Goal: Check status: Check status

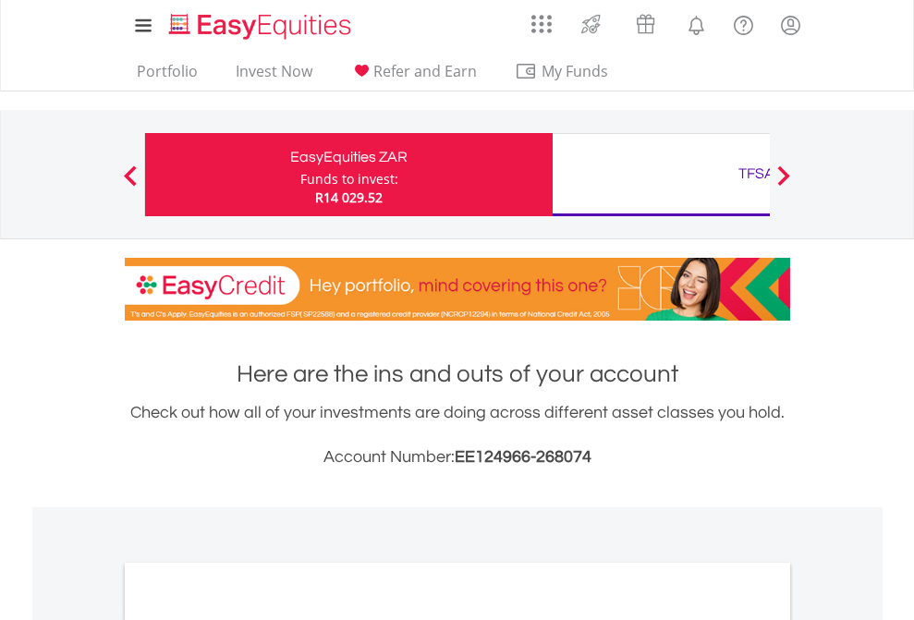
click at [300, 175] on div "Funds to invest:" at bounding box center [349, 179] width 98 height 18
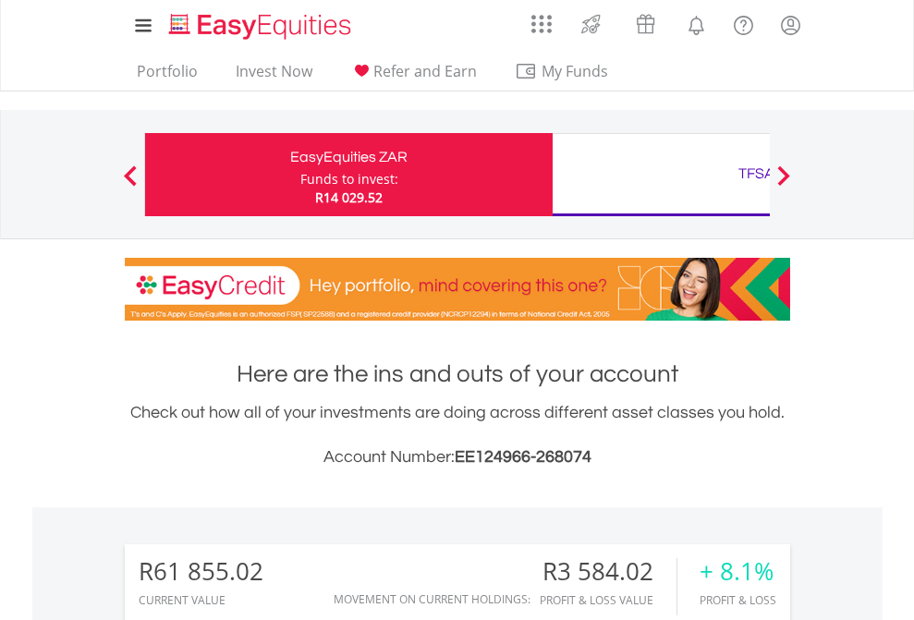
scroll to position [177, 290]
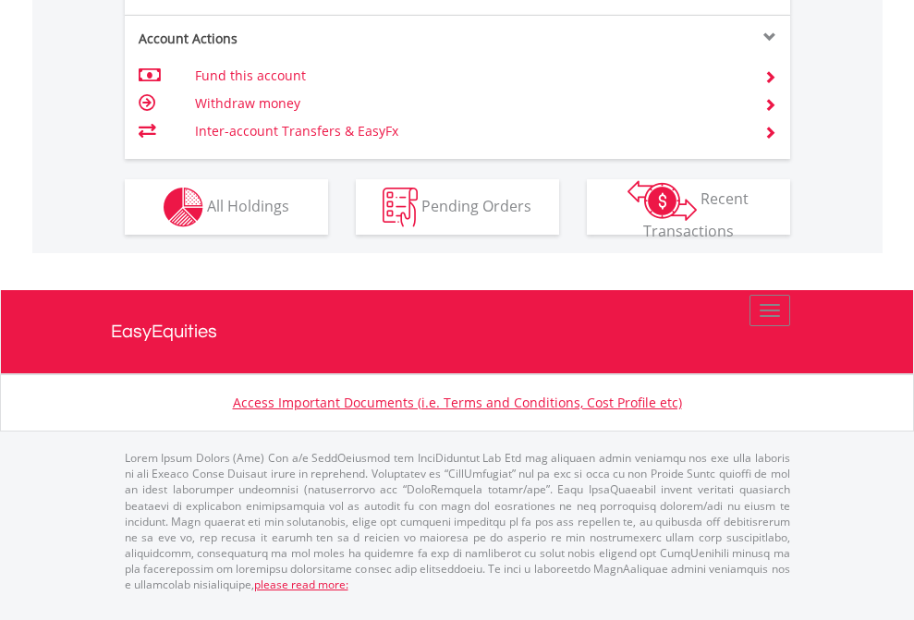
scroll to position [1882, 0]
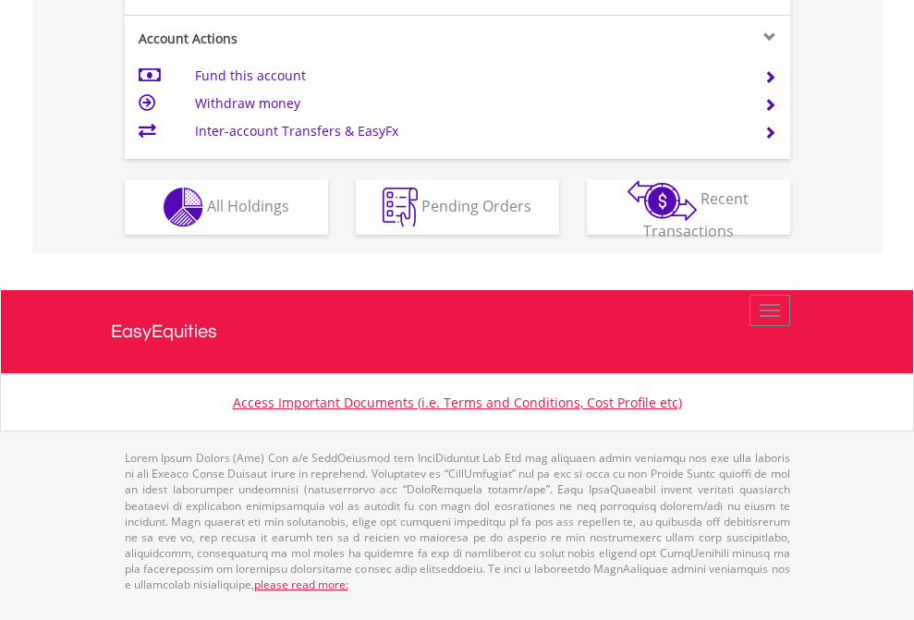
scroll to position [1735, 0]
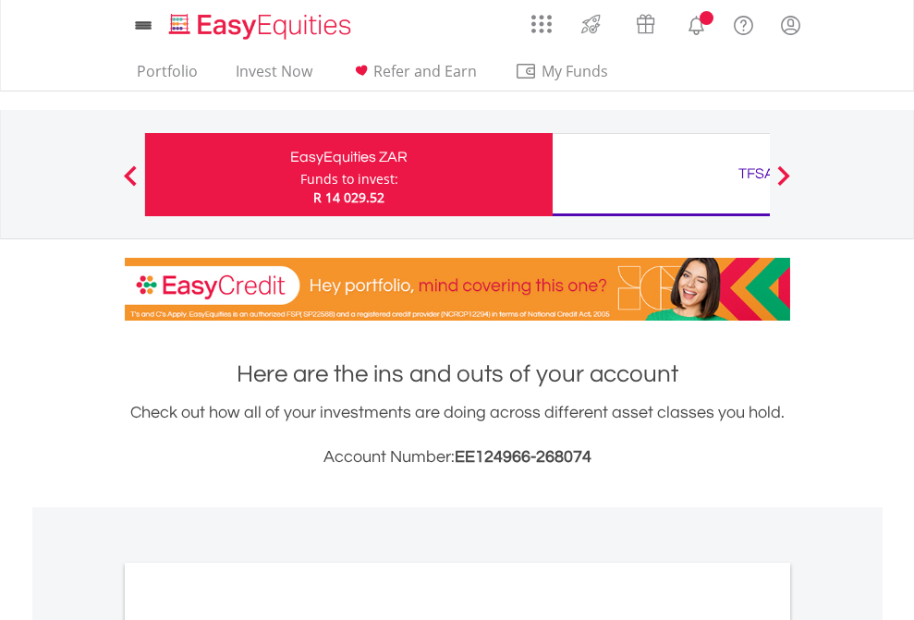
scroll to position [1111, 0]
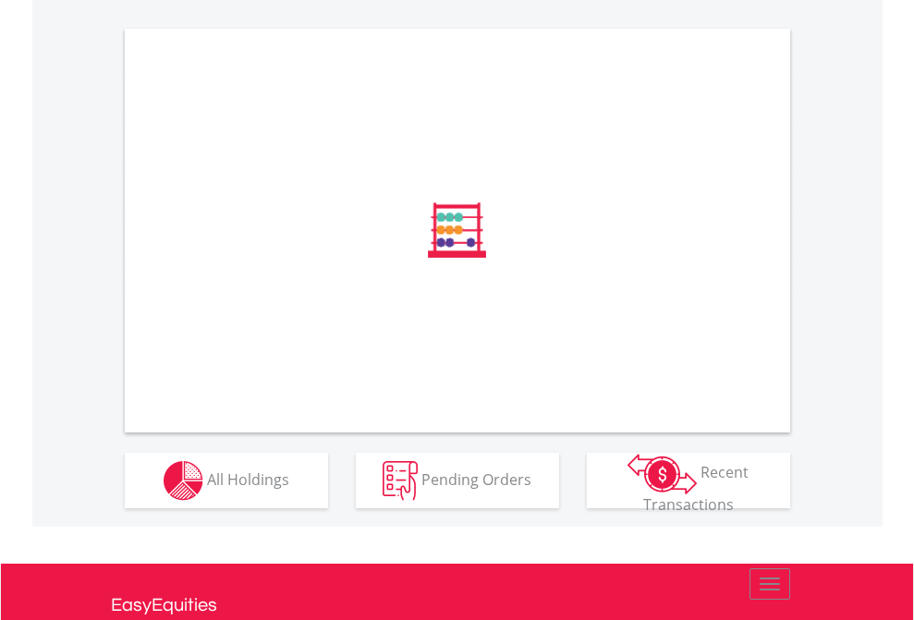
click at [207, 489] on span "All Holdings" at bounding box center [248, 479] width 82 height 20
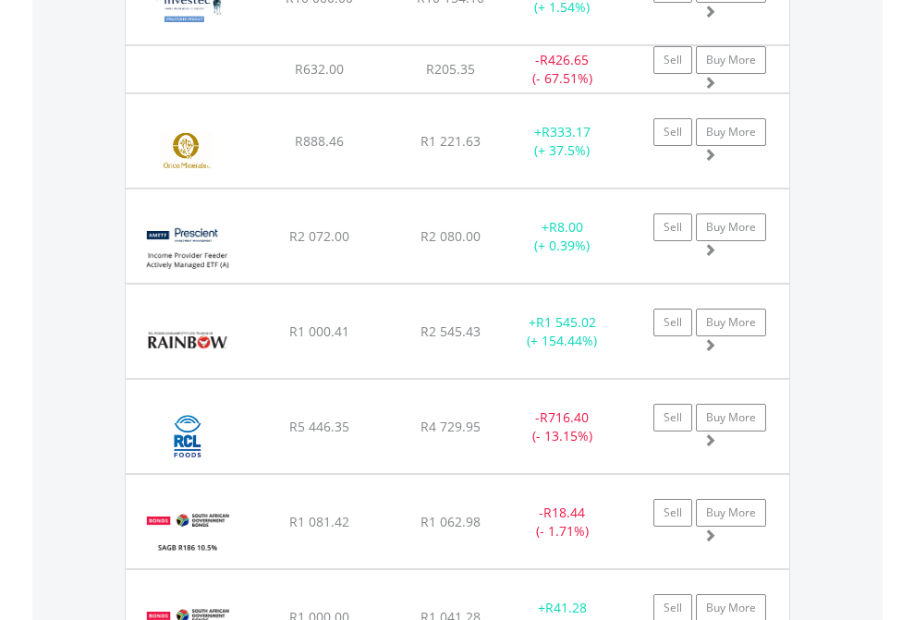
scroll to position [177, 290]
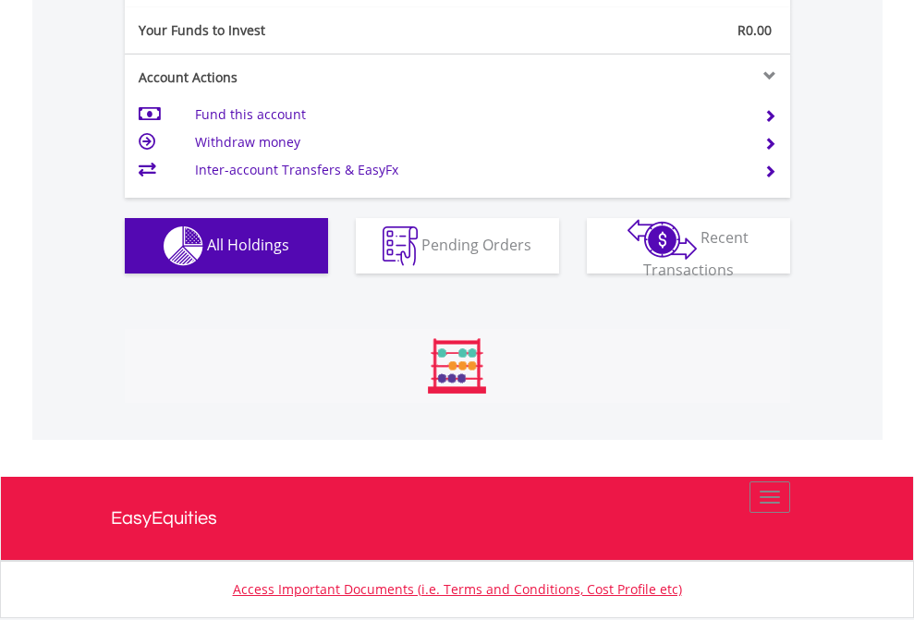
scroll to position [177, 290]
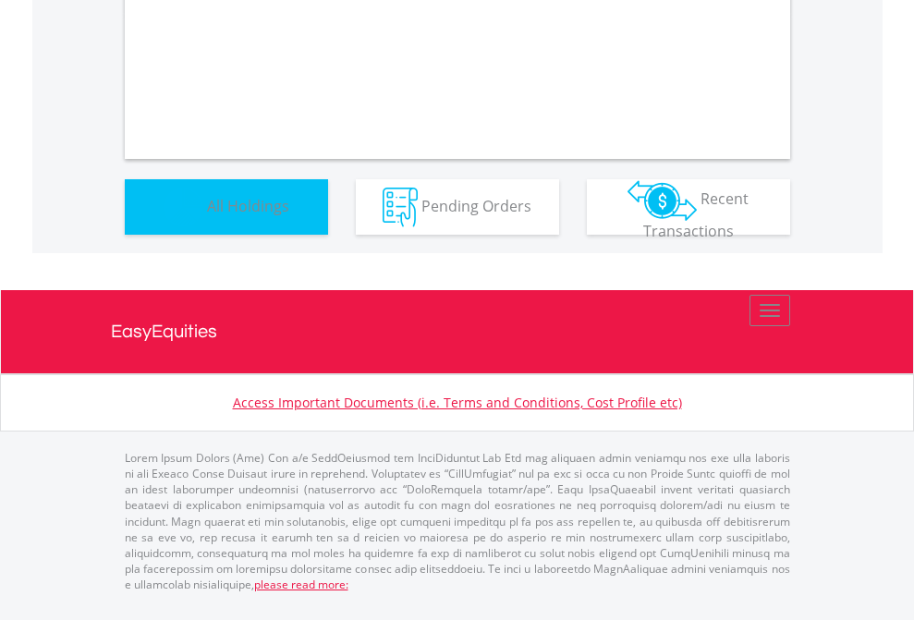
click at [207, 215] on span "All Holdings" at bounding box center [248, 205] width 82 height 20
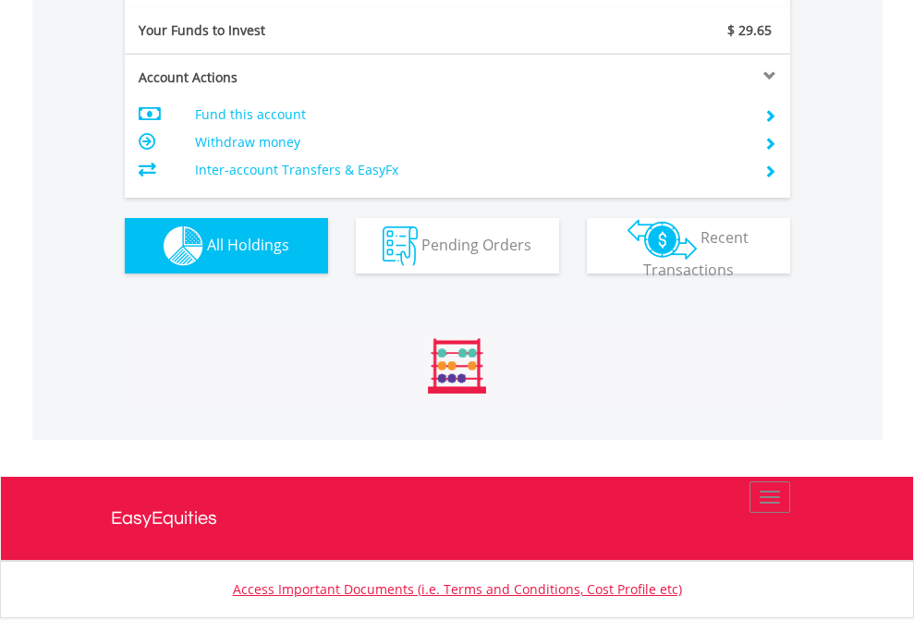
scroll to position [177, 290]
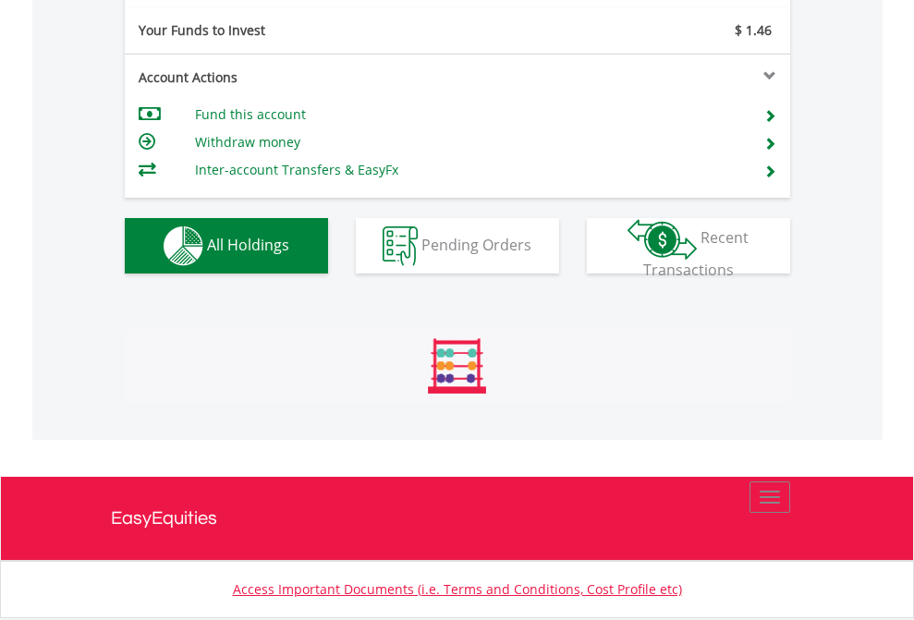
scroll to position [2055, 0]
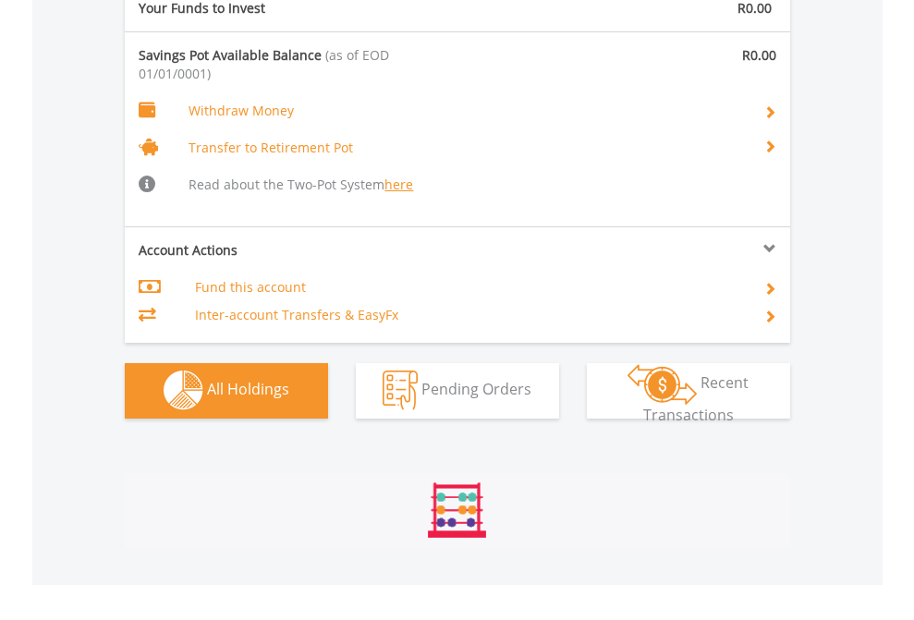
scroll to position [1938, 0]
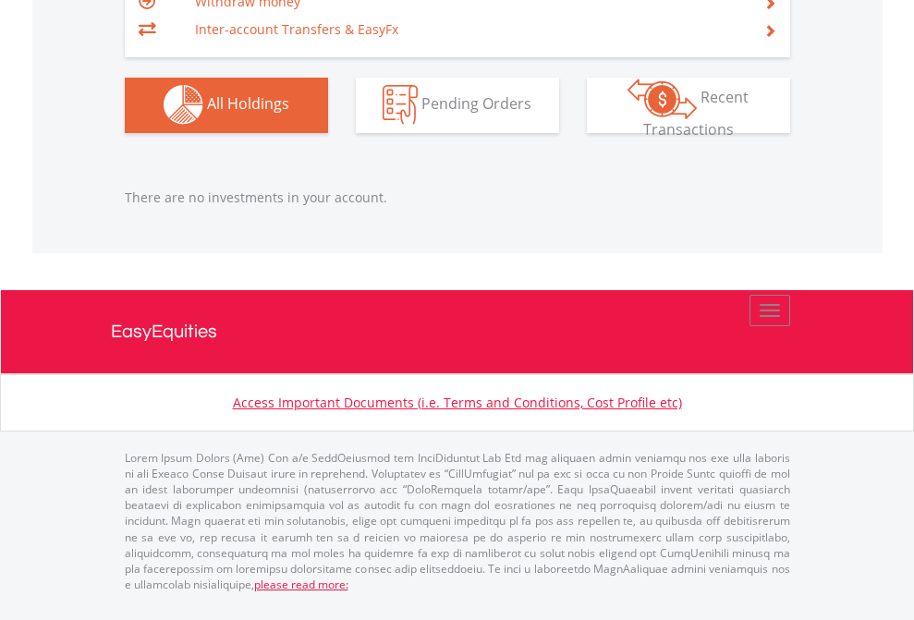
scroll to position [177, 290]
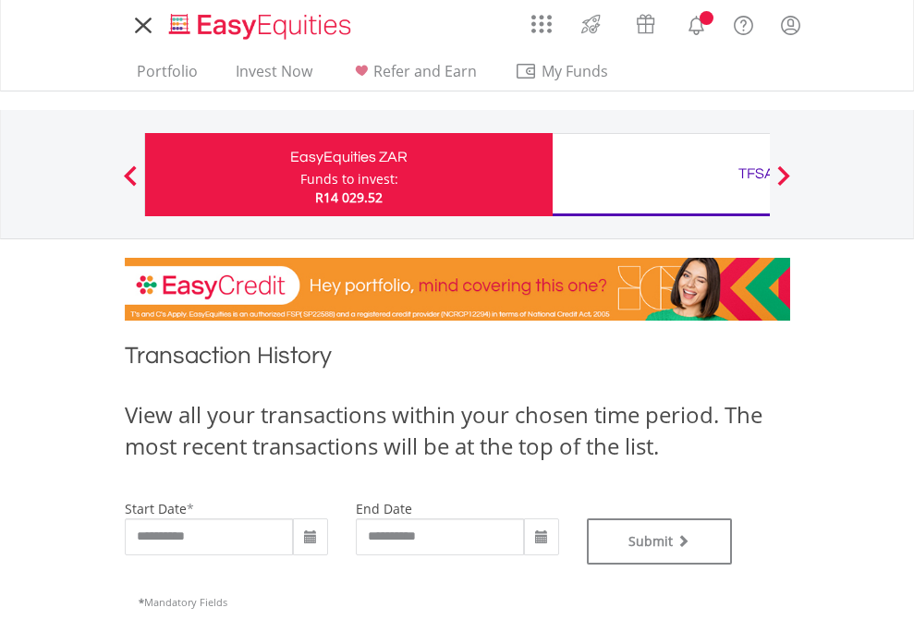
type input "**********"
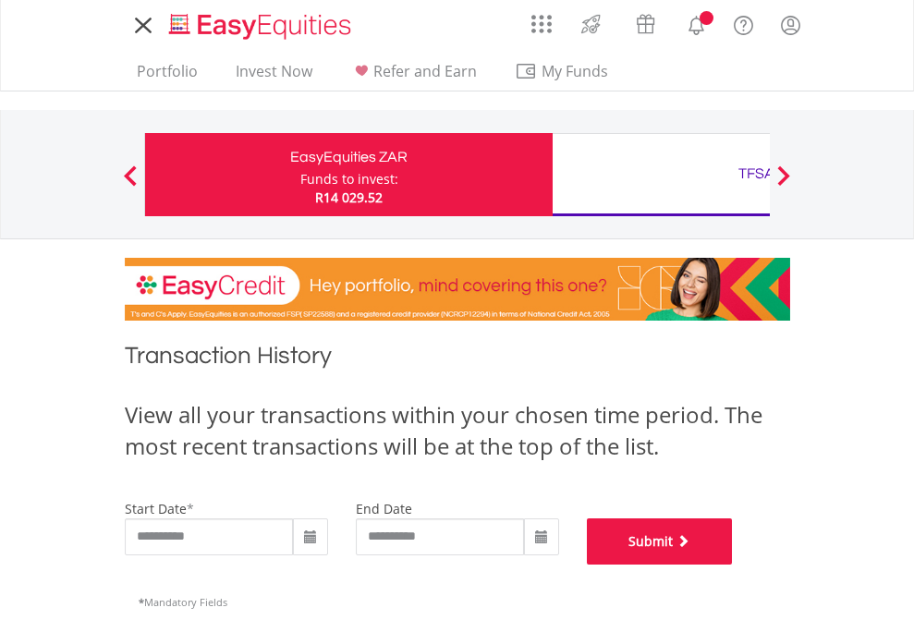
click at [733, 565] on button "Submit" at bounding box center [660, 541] width 146 height 46
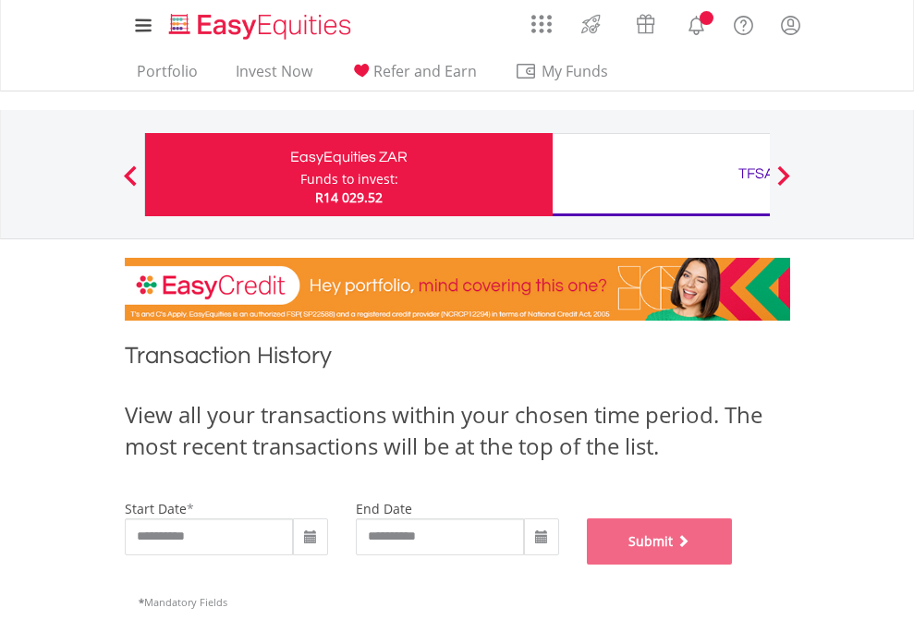
scroll to position [749, 0]
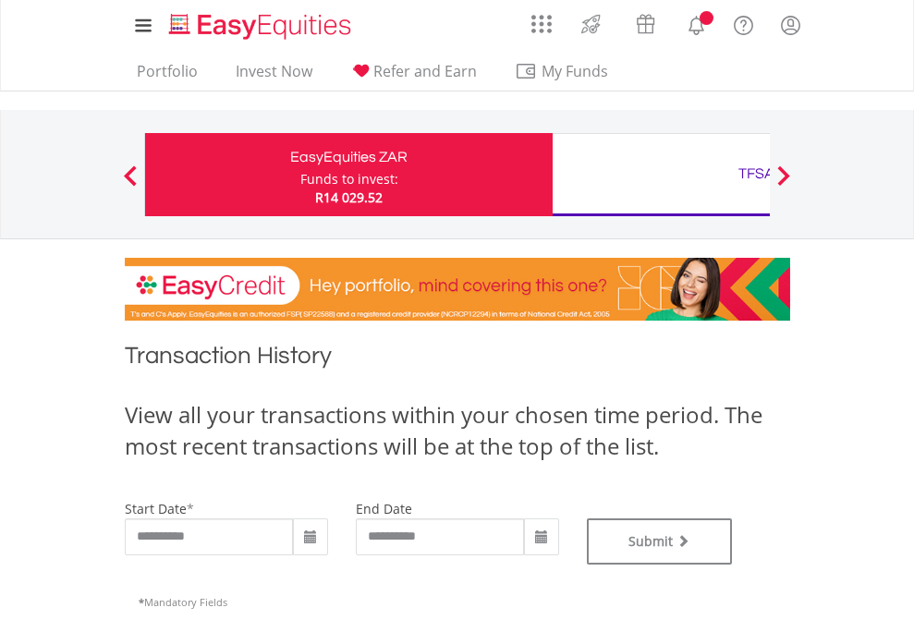
click at [661, 175] on div "TFSA" at bounding box center [756, 174] width 385 height 26
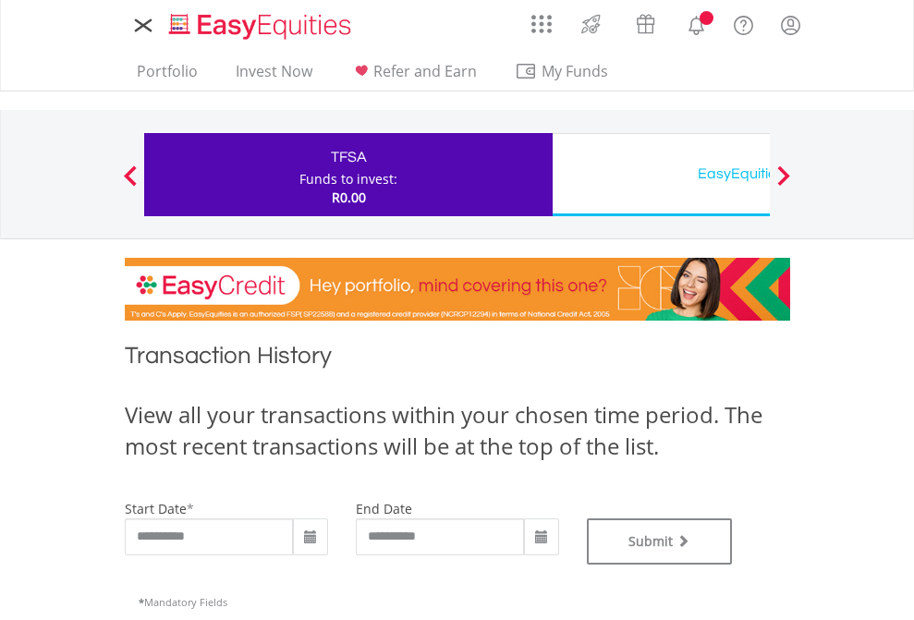
type input "**********"
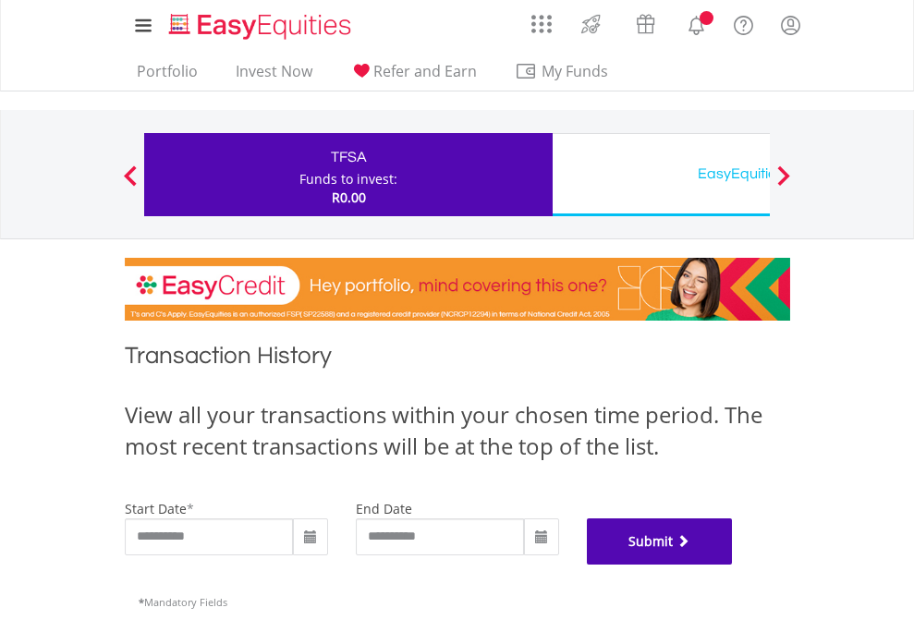
click at [733, 565] on button "Submit" at bounding box center [660, 541] width 146 height 46
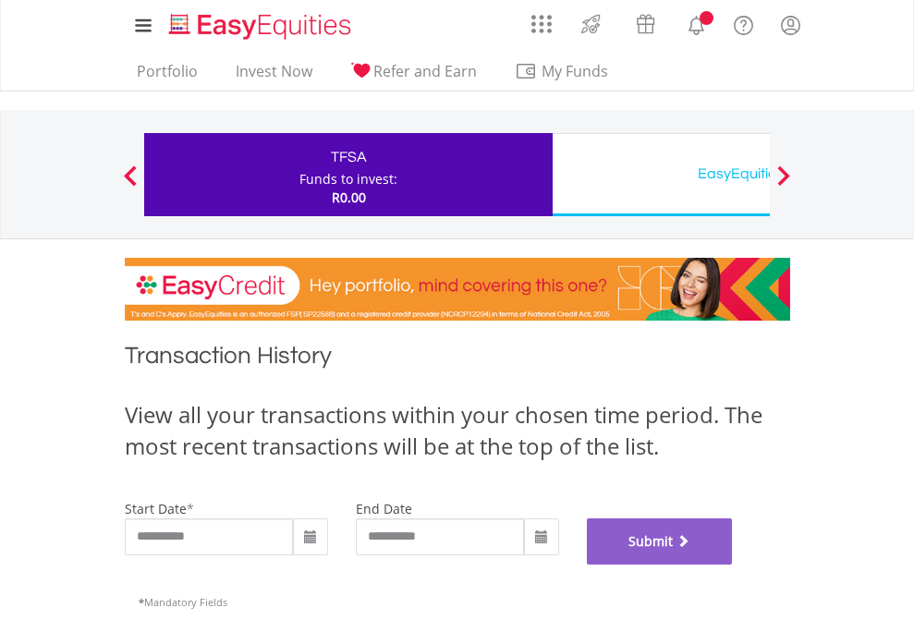
scroll to position [749, 0]
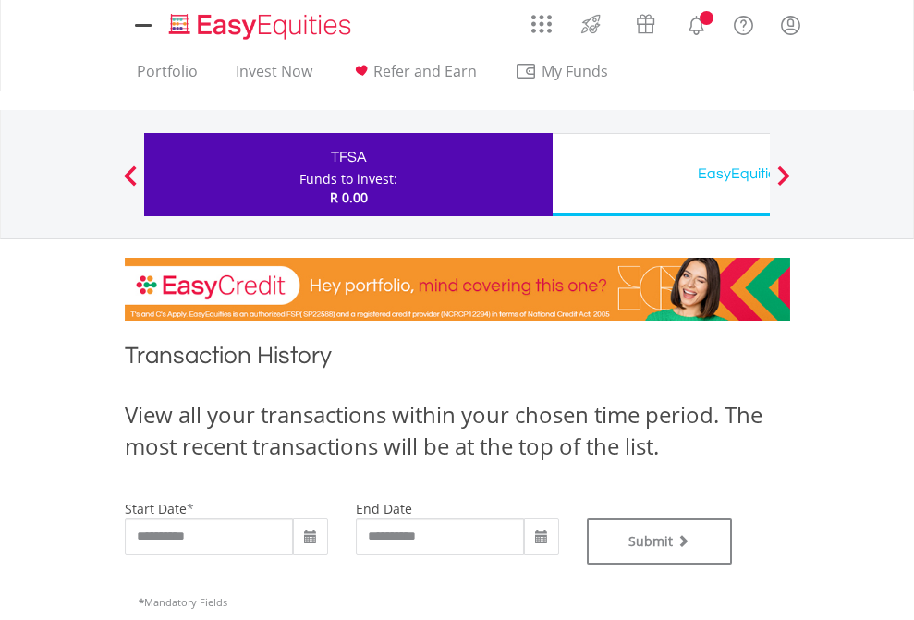
click at [661, 175] on div "EasyEquities USD" at bounding box center [756, 174] width 385 height 26
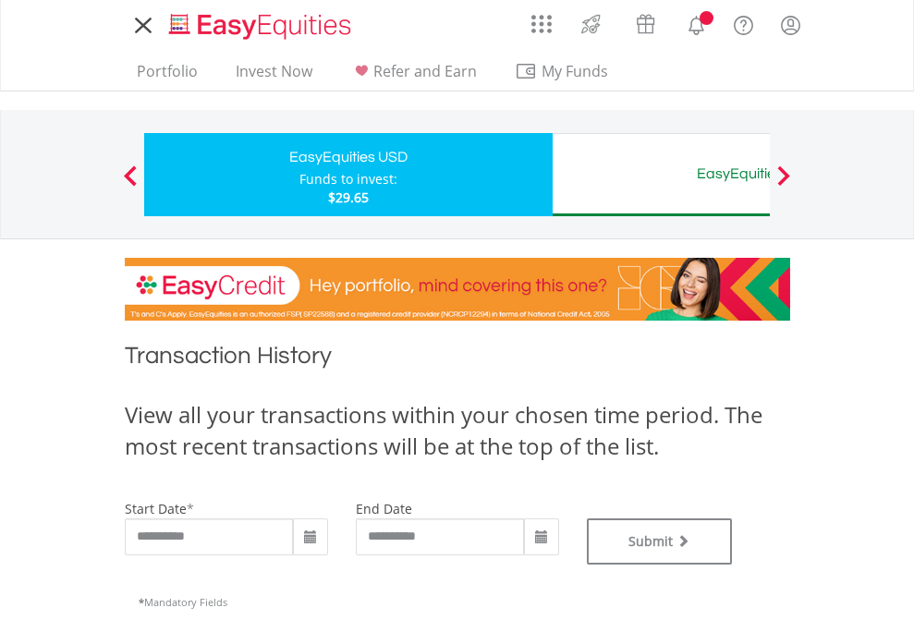
type input "**********"
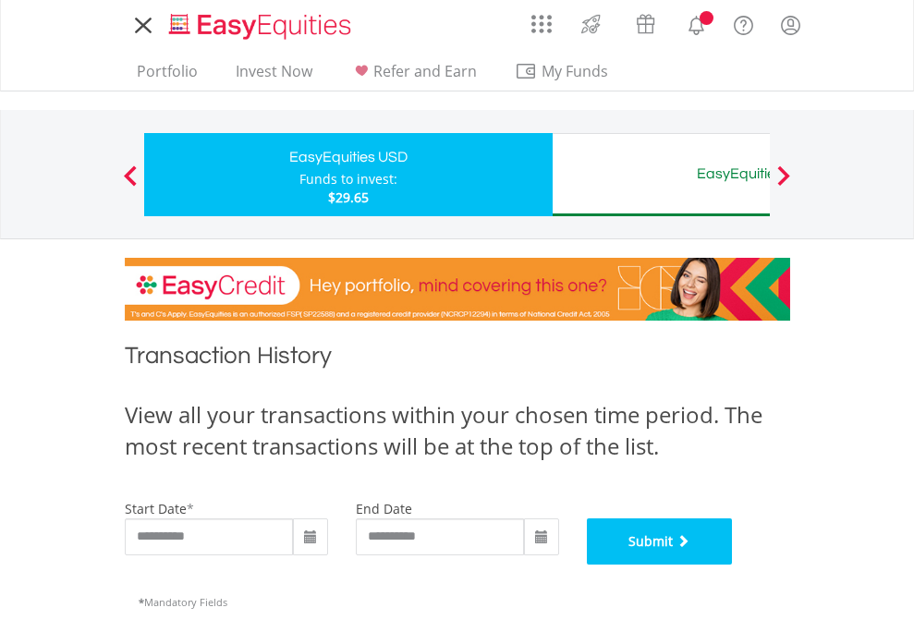
click at [733, 565] on button "Submit" at bounding box center [660, 541] width 146 height 46
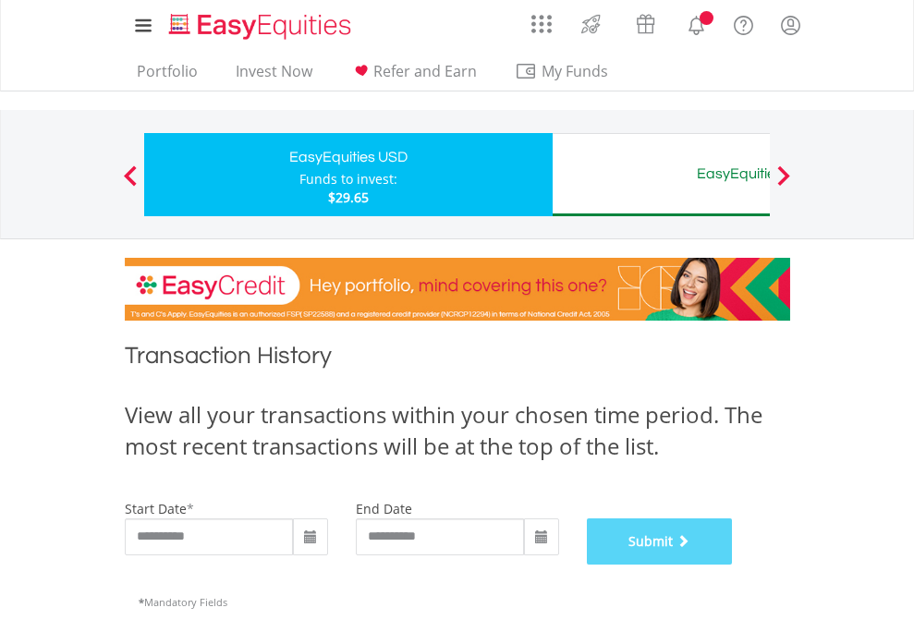
scroll to position [749, 0]
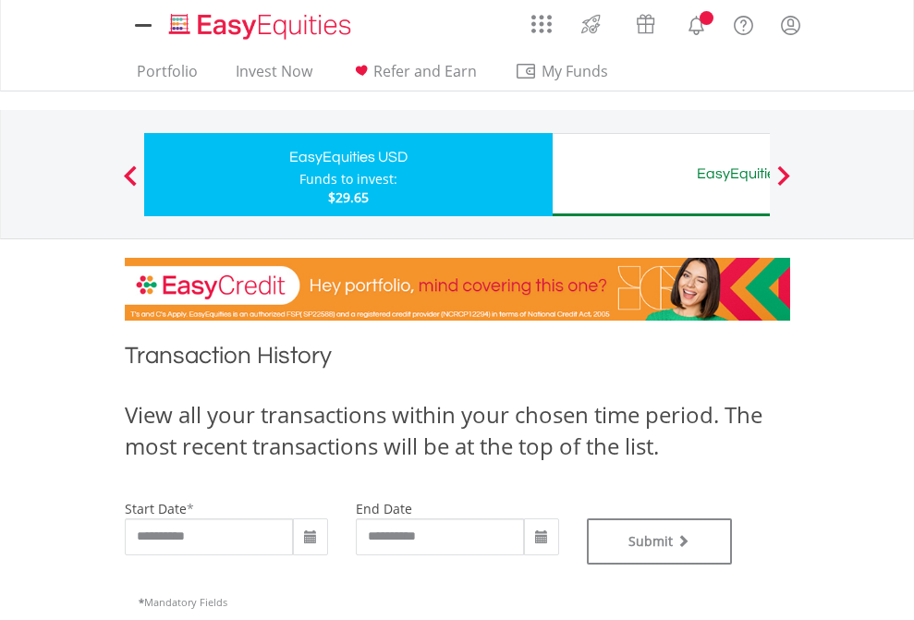
click at [661, 175] on div "EasyEquities AUD" at bounding box center [756, 174] width 385 height 26
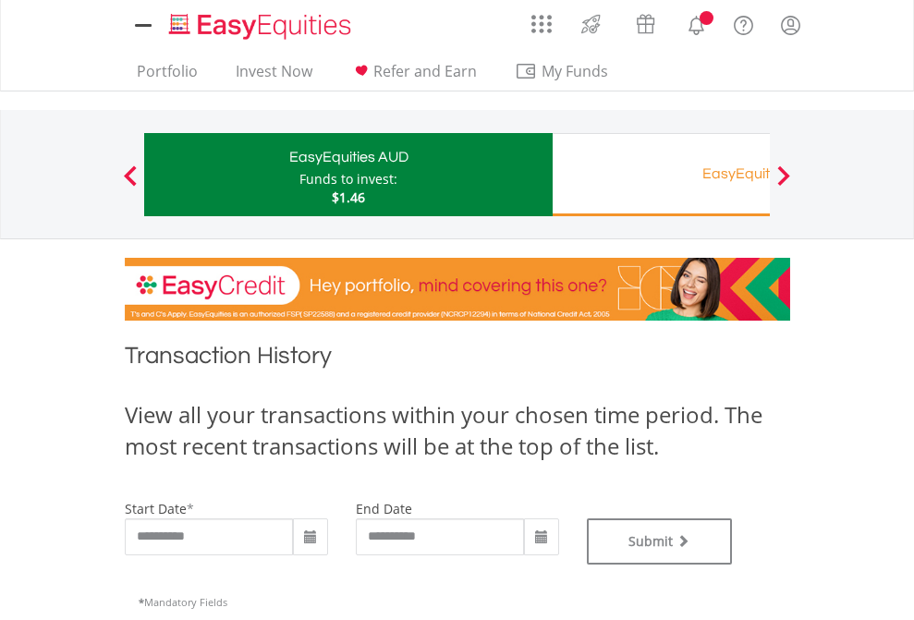
type input "**********"
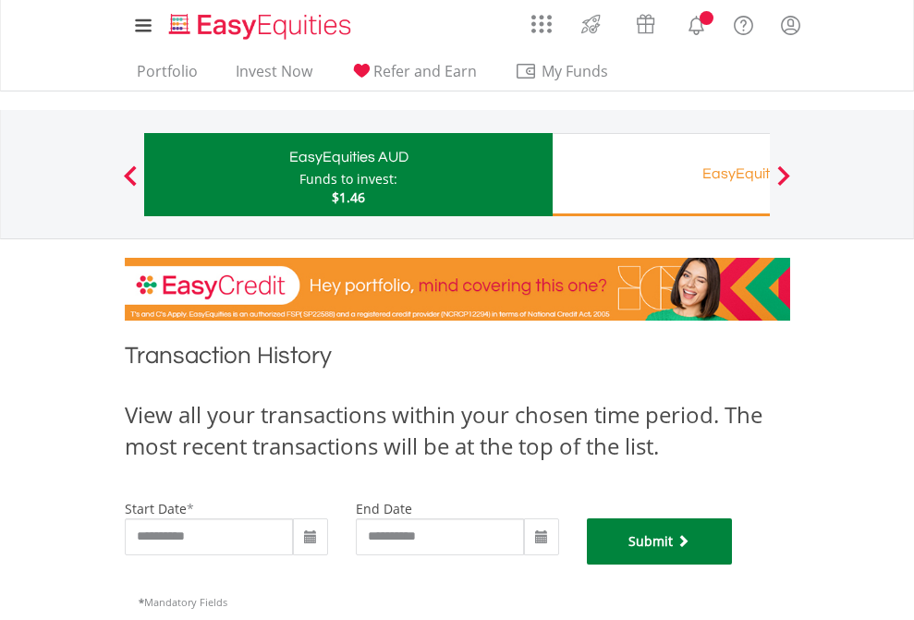
click at [733, 565] on button "Submit" at bounding box center [660, 541] width 146 height 46
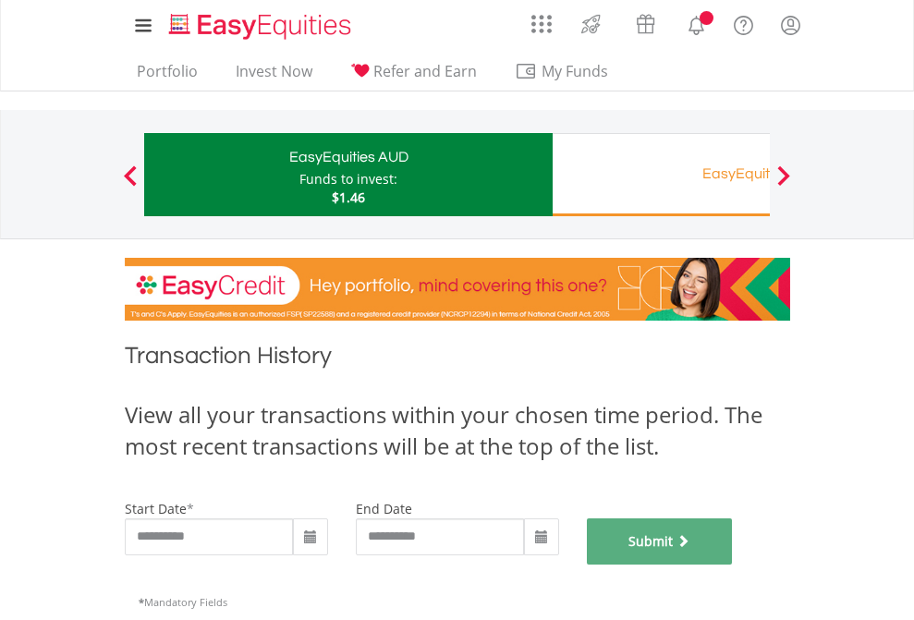
scroll to position [749, 0]
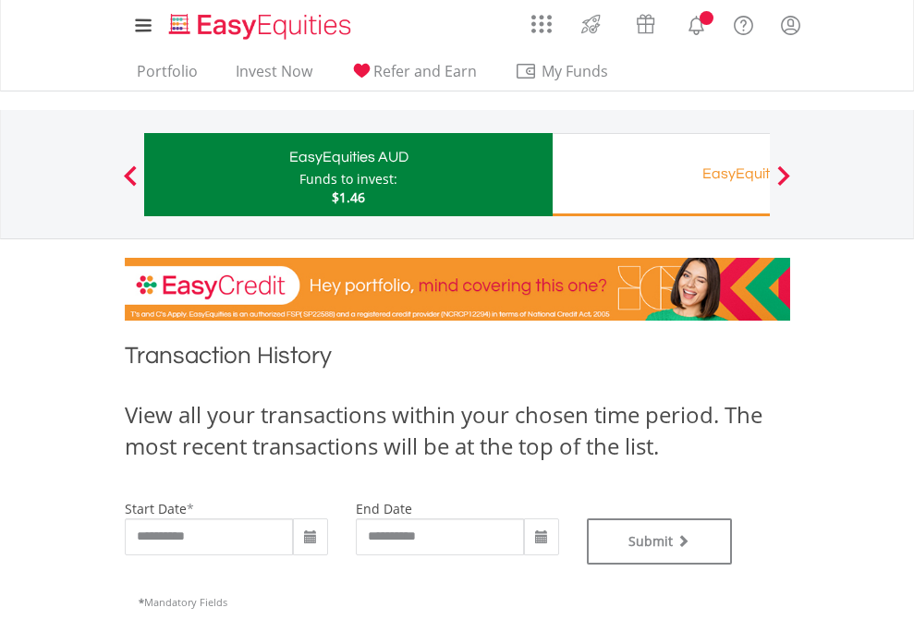
click at [661, 175] on div "EasyEquities RA" at bounding box center [756, 174] width 385 height 26
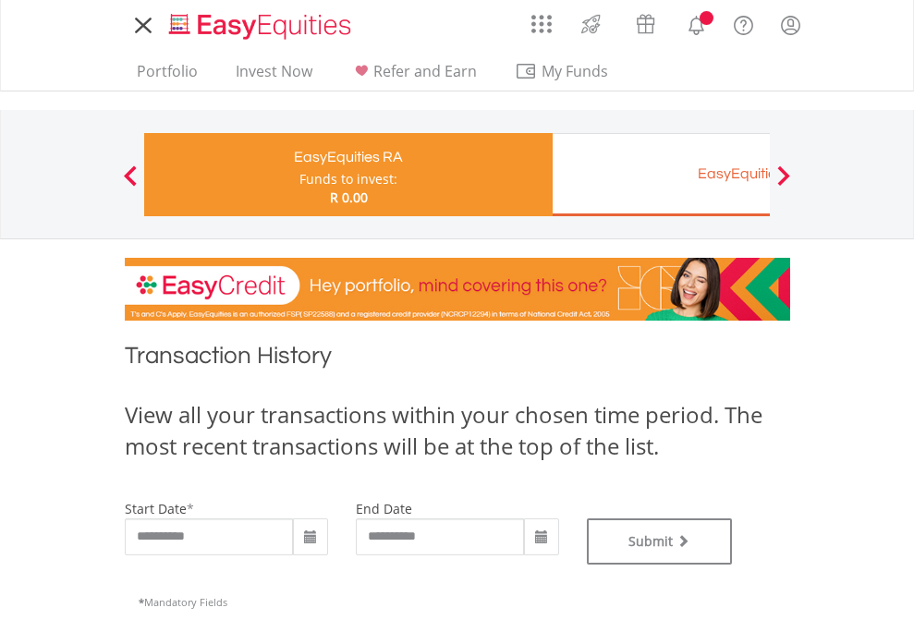
type input "**********"
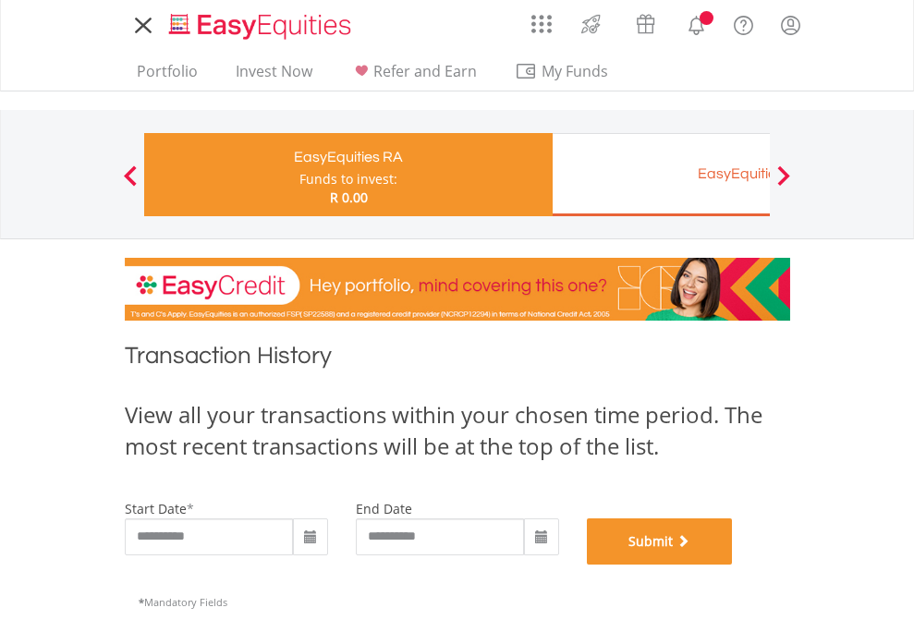
click at [733, 565] on button "Submit" at bounding box center [660, 541] width 146 height 46
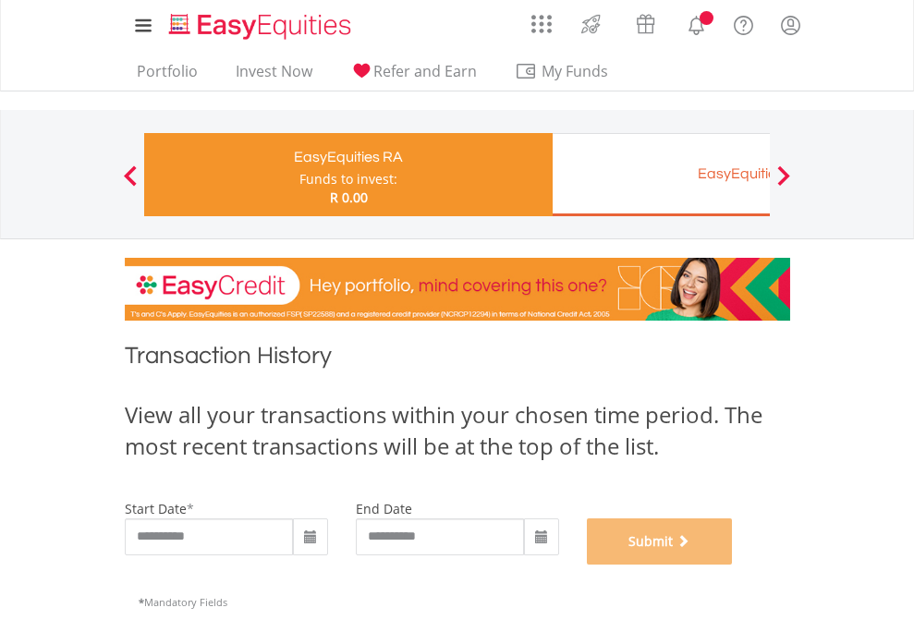
scroll to position [749, 0]
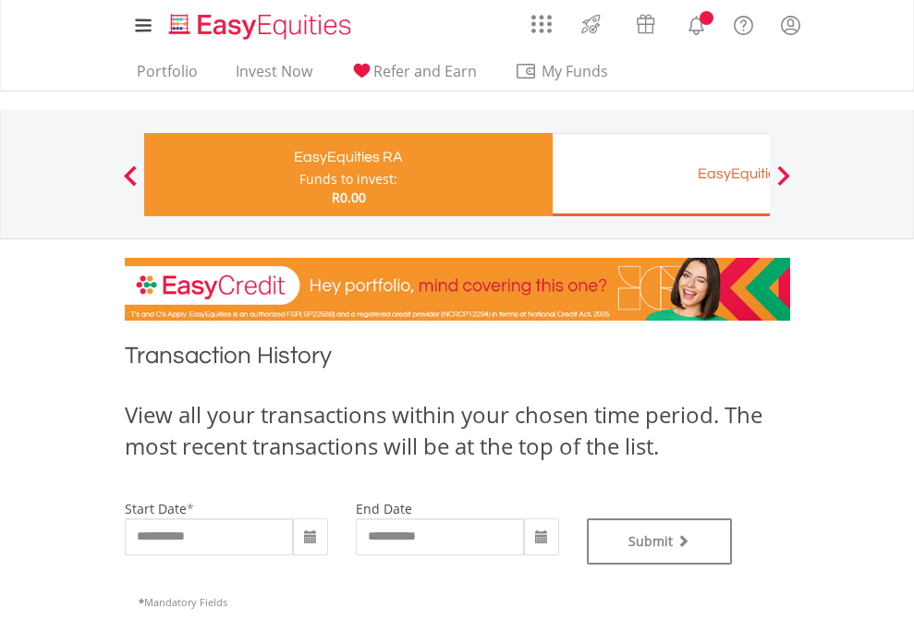
click at [661, 175] on div "EasyEquities EUR" at bounding box center [756, 174] width 385 height 26
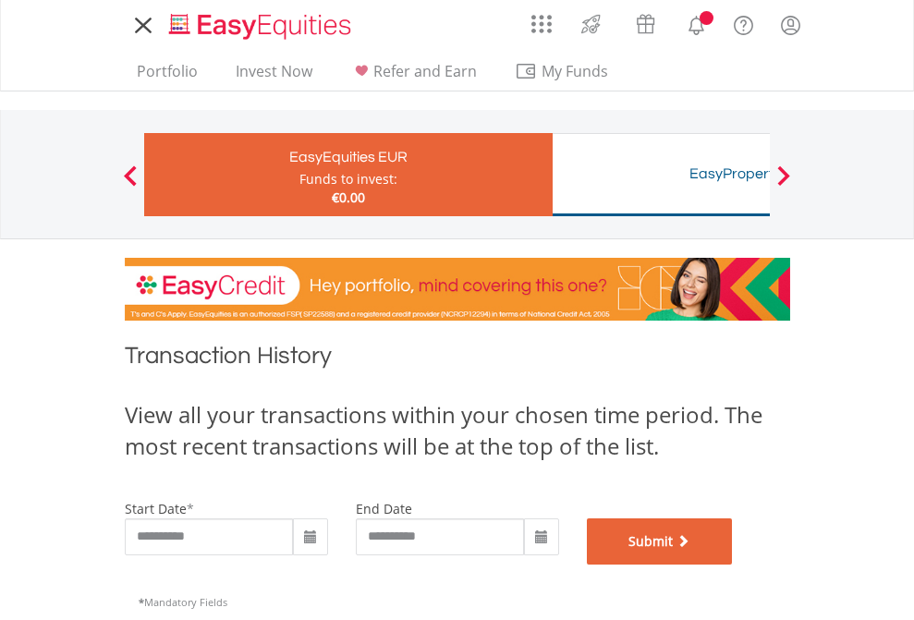
click at [733, 565] on button "Submit" at bounding box center [660, 541] width 146 height 46
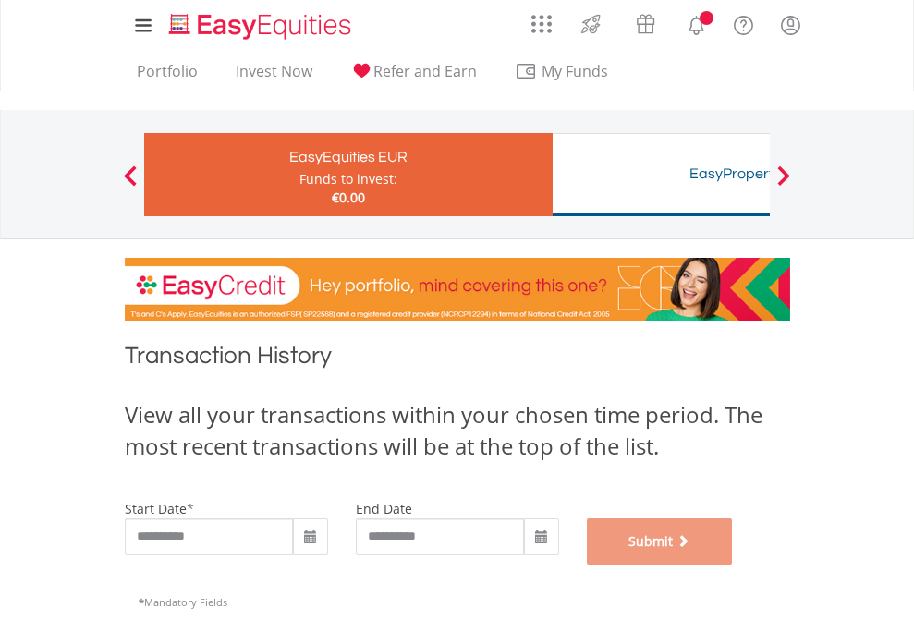
scroll to position [749, 0]
